Goal: Task Accomplishment & Management: Manage account settings

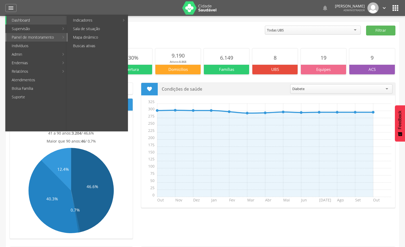
click at [77, 38] on link "Mapa dinâmico" at bounding box center [98, 37] width 60 height 9
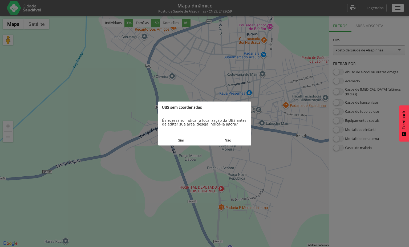
click at [179, 142] on button "Sim" at bounding box center [181, 140] width 47 height 10
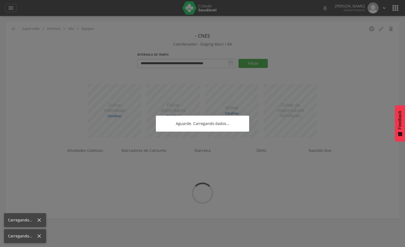
type input "**********"
type input "*******"
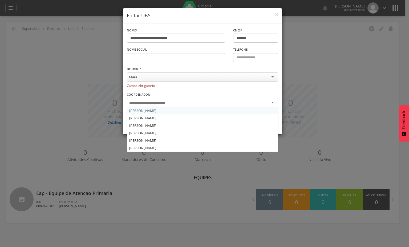
click at [152, 102] on input "select-one" at bounding box center [152, 103] width 47 height 5
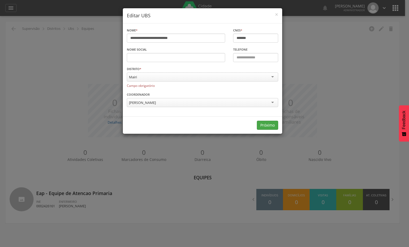
click at [268, 124] on link "Próximo" at bounding box center [267, 125] width 21 height 9
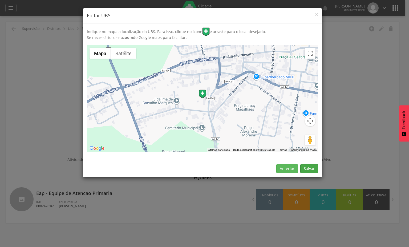
click at [305, 167] on link "Salvar" at bounding box center [309, 168] width 18 height 9
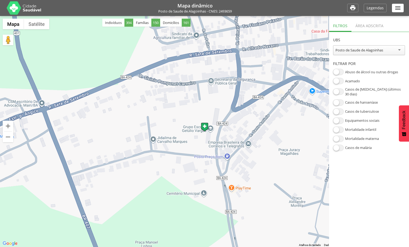
click at [374, 21] on div "Área adscrita" at bounding box center [369, 25] width 36 height 13
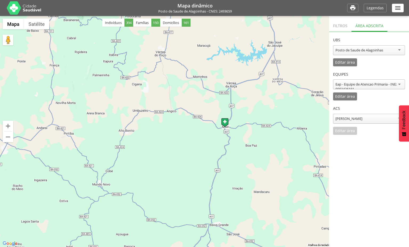
click at [345, 23] on div "Filtros" at bounding box center [340, 25] width 22 height 13
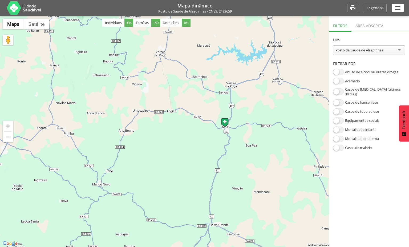
click at [50, 16] on div "Mapa dinâmico Posto de Saude de Alagoinhas - CNES: 2493659" at bounding box center [195, 8] width 305 height 16
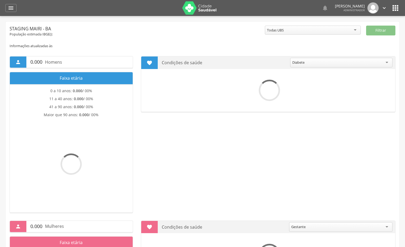
click at [395, 8] on icon "" at bounding box center [395, 8] width 9 height 9
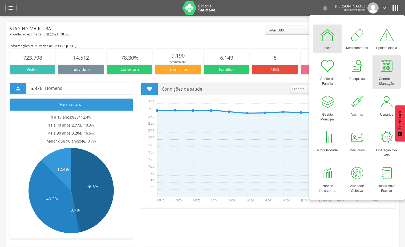
click at [382, 70] on div at bounding box center [387, 66] width 16 height 16
